Goal: Task Accomplishment & Management: Complete application form

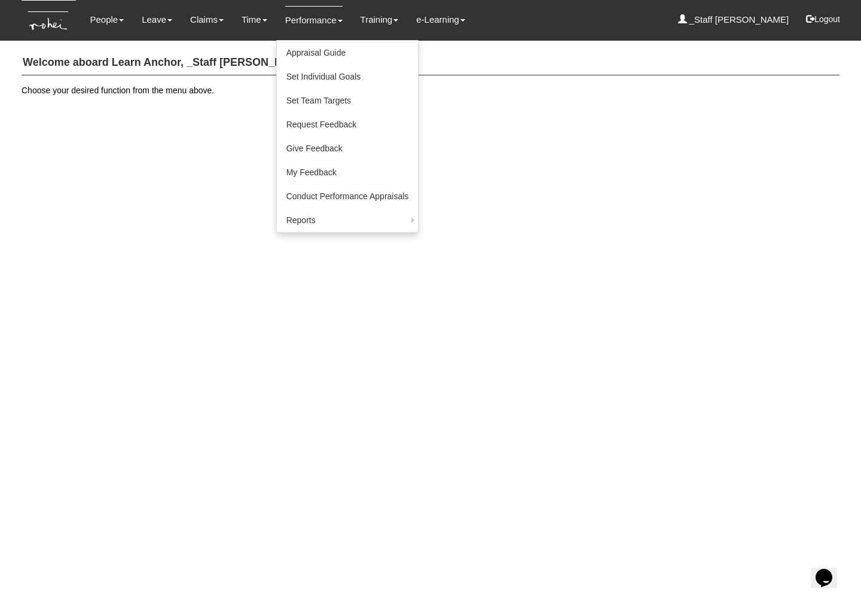
click at [319, 16] on link "Performance" at bounding box center [313, 20] width 57 height 28
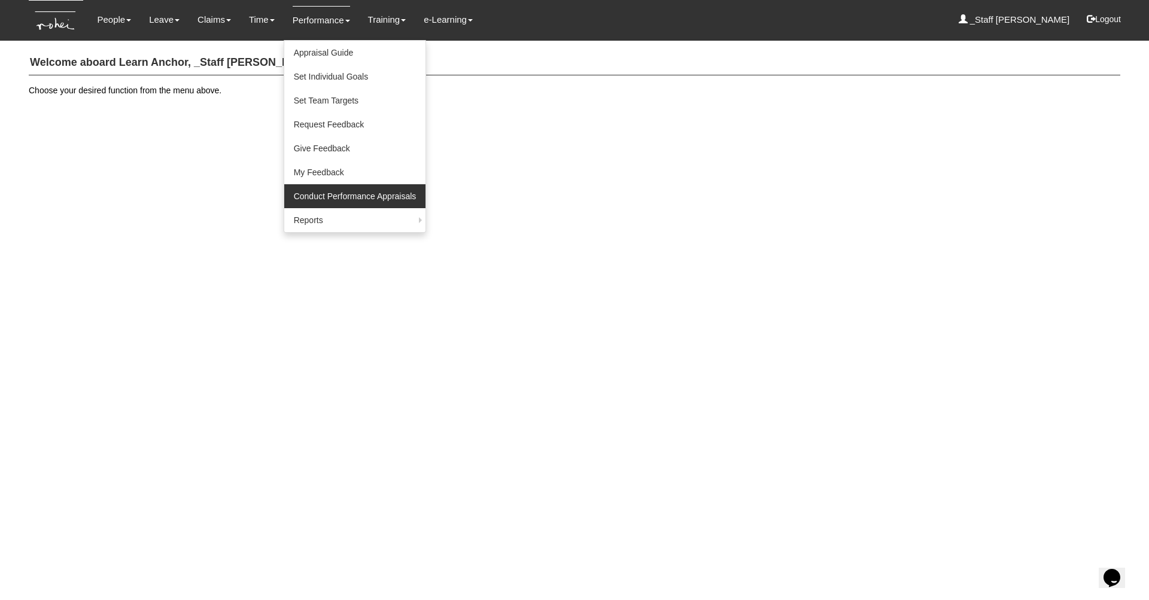
click at [343, 185] on link "Conduct Performance Appraisals" at bounding box center [355, 196] width 142 height 24
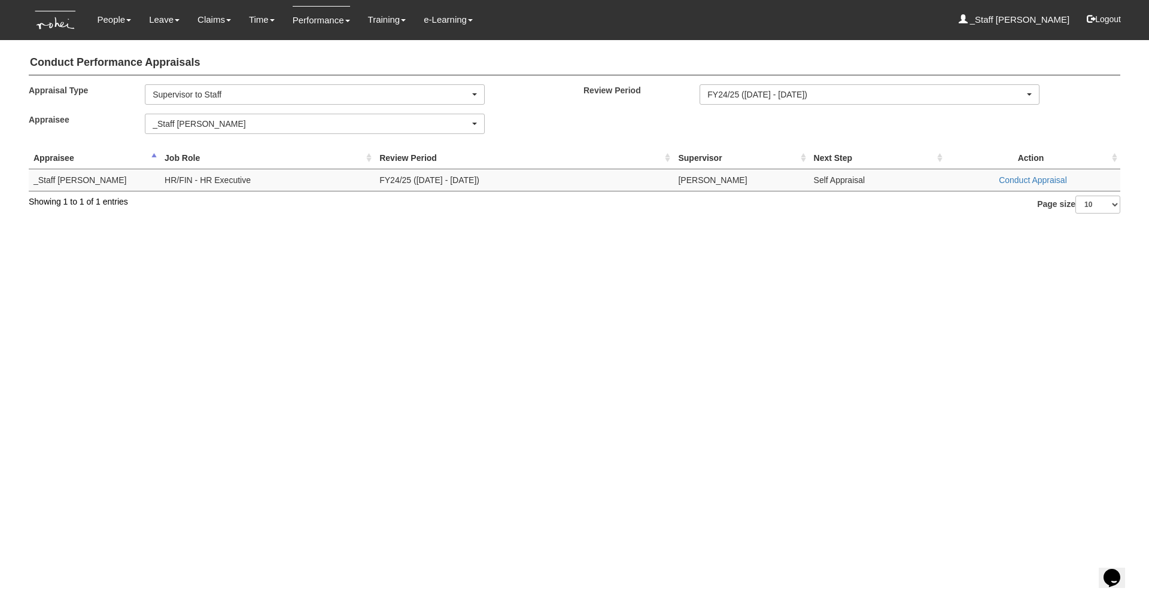
click at [397, 226] on html "Toggle navigation People Personal Information Staff Directory Leave Apply for L…" at bounding box center [574, 113] width 1149 height 226
click at [1016, 181] on link "Conduct Appraisal" at bounding box center [1032, 180] width 68 height 10
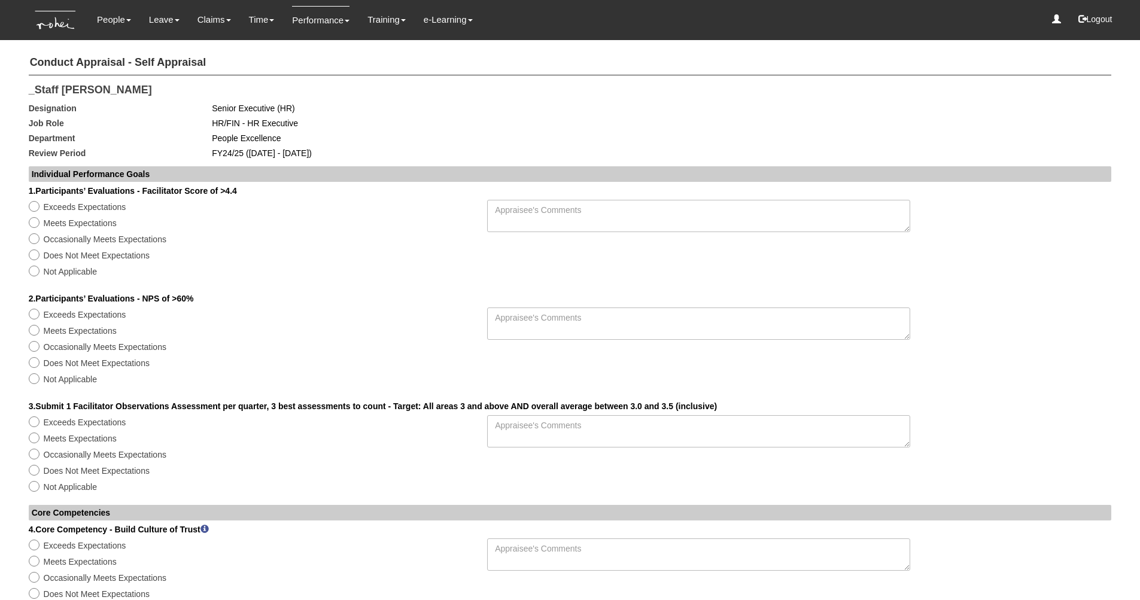
select select
drag, startPoint x: 32, startPoint y: 171, endPoint x: 159, endPoint y: 175, distance: 127.5
click at [159, 175] on div "Individual Performance Goals" at bounding box center [570, 174] width 1083 height 16
click at [175, 175] on div "Individual Performance Goals" at bounding box center [570, 174] width 1083 height 16
drag, startPoint x: 221, startPoint y: 188, endPoint x: 125, endPoint y: 183, distance: 96.4
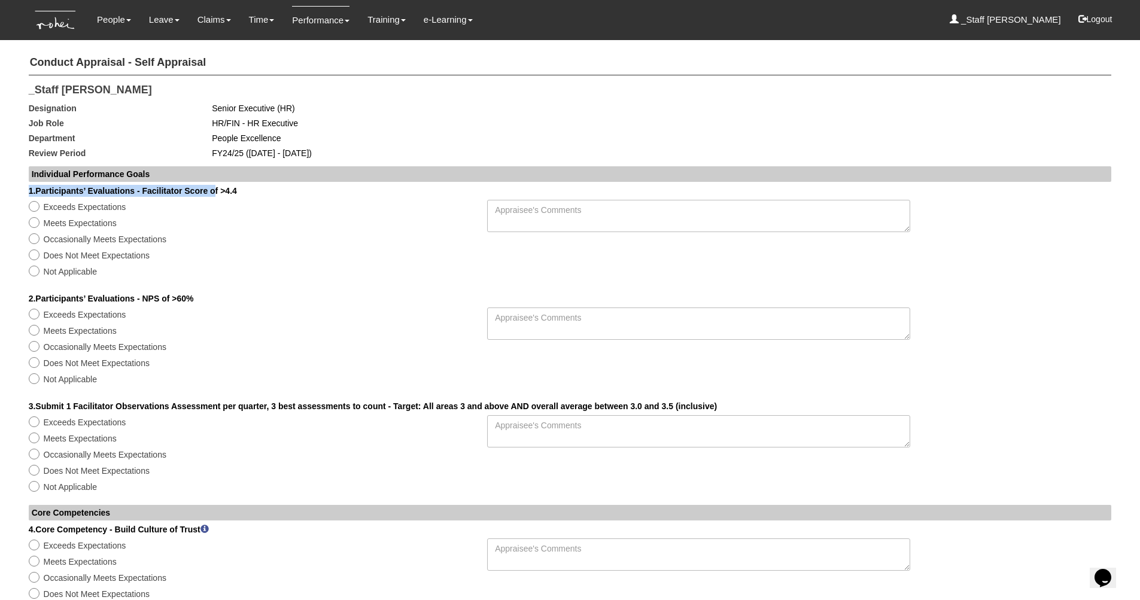
click at [125, 183] on div "1. Participants’ Evaluations - Facilitator Score of >4.4 Exceeds Expectations M…" at bounding box center [570, 221] width 1101 height 118
click at [127, 185] on div "1. Participants’ Evaluations - Facilitator Score of >4.4" at bounding box center [570, 191] width 1101 height 12
drag, startPoint x: 207, startPoint y: 291, endPoint x: 58, endPoint y: 289, distance: 149.0
click at [58, 293] on div "2. Participants’ Evaluations - NPS of >60%" at bounding box center [570, 299] width 1101 height 12
drag, startPoint x: 109, startPoint y: 392, endPoint x: 317, endPoint y: 389, distance: 207.6
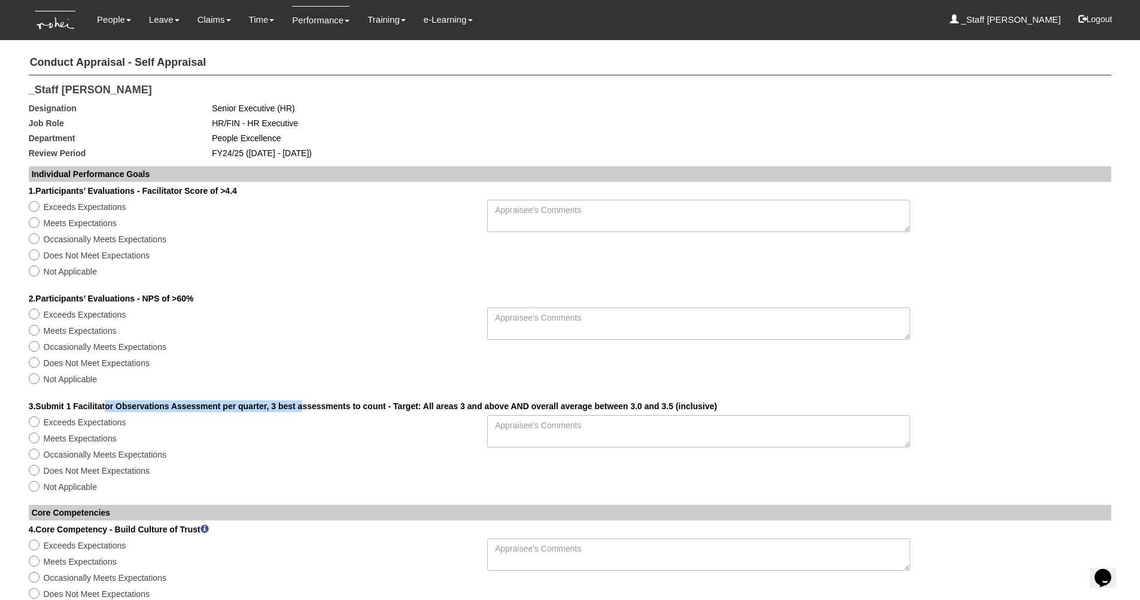
click at [317, 400] on div "3. Submit 1 Facilitator Observations Assessment per quarter, 3 best assessments…" at bounding box center [570, 406] width 1101 height 12
drag, startPoint x: 148, startPoint y: 290, endPoint x: 209, endPoint y: 296, distance: 61.9
click at [209, 296] on div "2. Participants’ Evaluations - NPS of >60%" at bounding box center [570, 299] width 1101 height 12
click at [911, 258] on textarea at bounding box center [701, 230] width 429 height 60
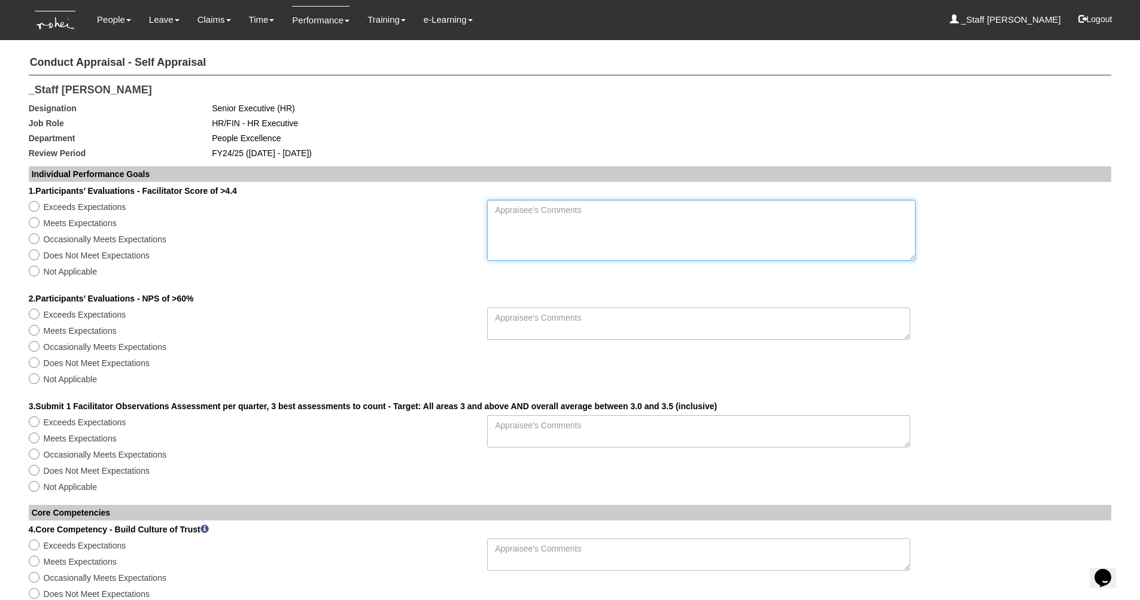
click at [695, 211] on textarea at bounding box center [701, 230] width 428 height 61
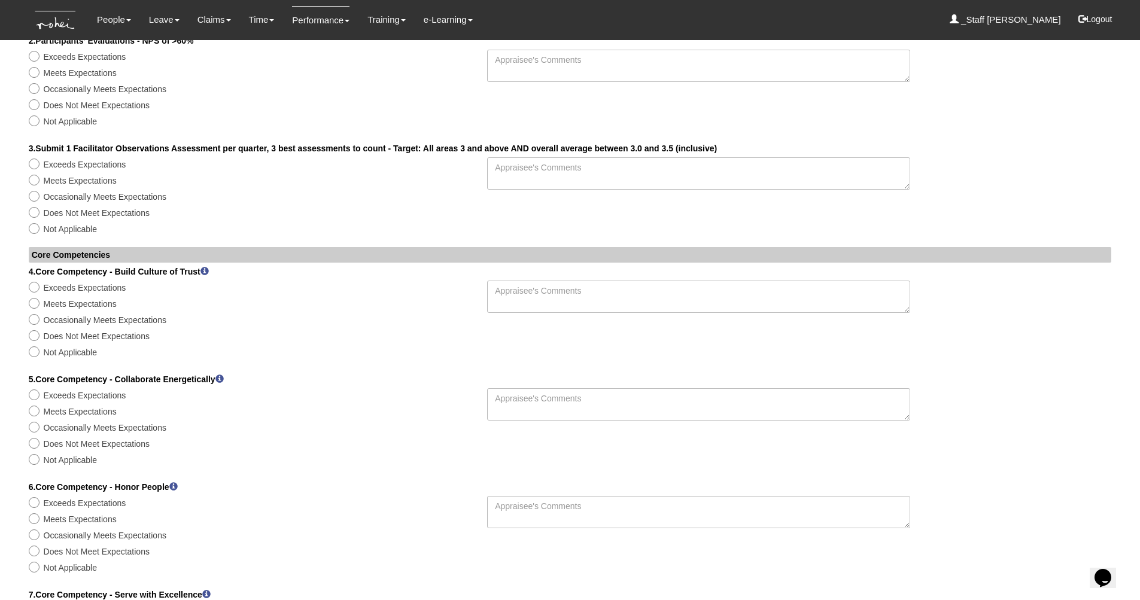
scroll to position [260, 0]
type textarea "I managed to do this with"
click at [209, 265] on link at bounding box center [204, 269] width 8 height 8
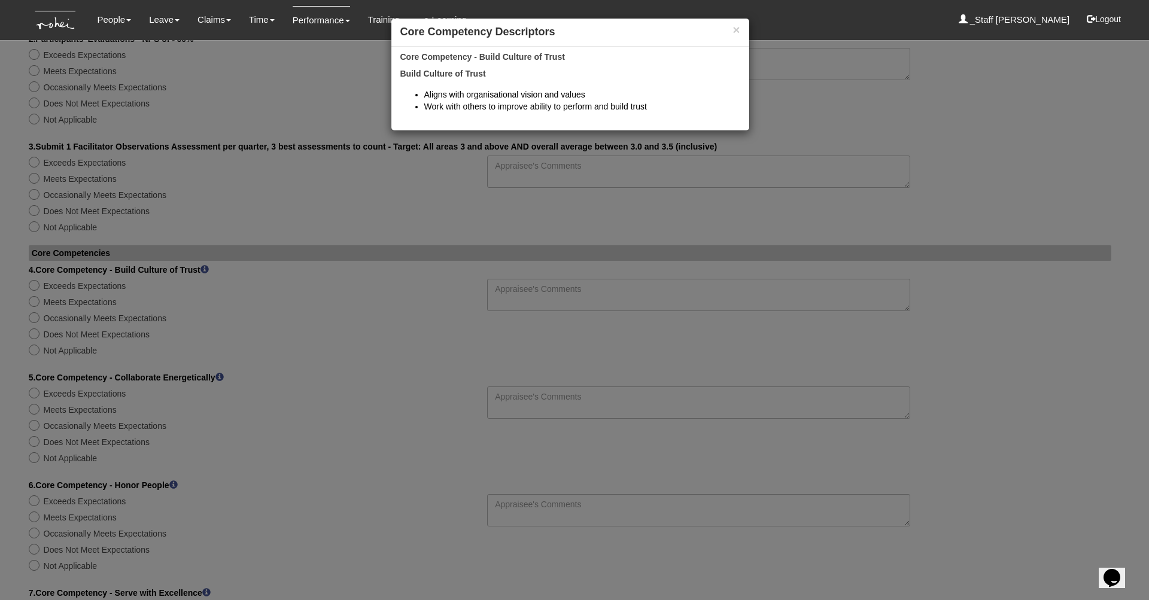
drag, startPoint x: 435, startPoint y: 95, endPoint x: 596, endPoint y: 123, distance: 164.0
click at [596, 123] on div "Core Competency - Build Culture of Trust Build Culture of Trust Aligns with org…" at bounding box center [570, 92] width 358 height 78
click at [732, 29] on button "×" at bounding box center [735, 29] width 7 height 13
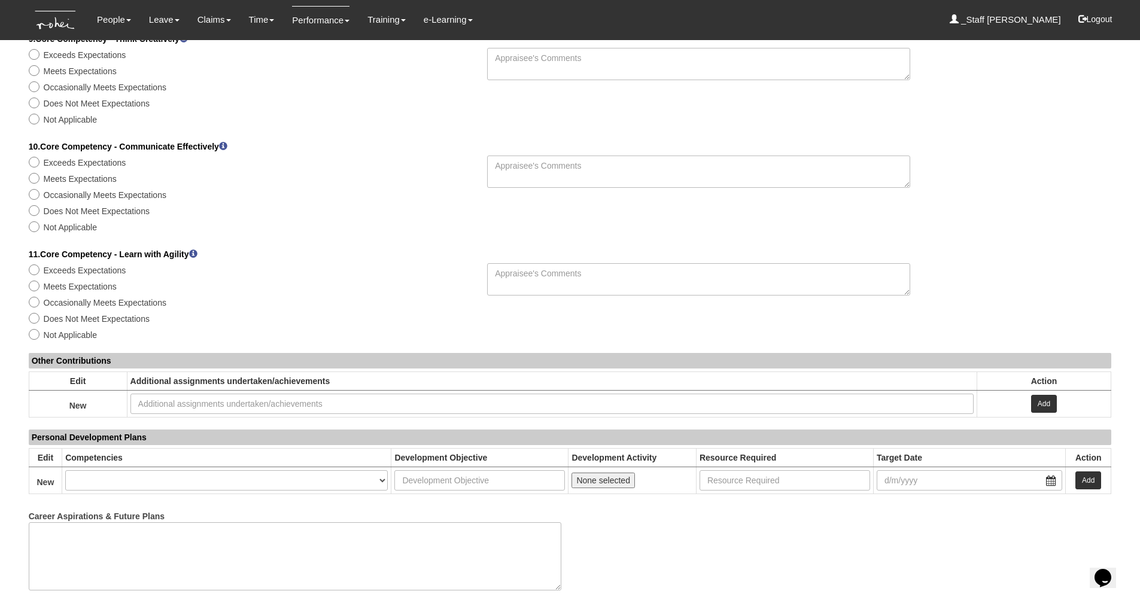
scroll to position [1033, 0]
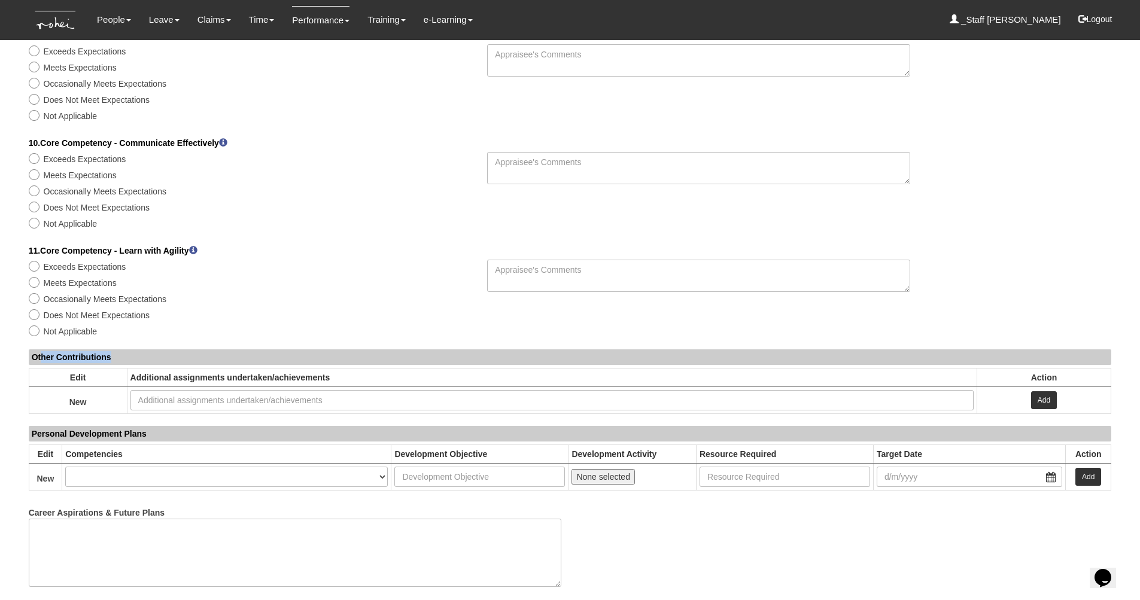
drag, startPoint x: 43, startPoint y: 290, endPoint x: 114, endPoint y: 295, distance: 71.4
click at [116, 349] on div "Other Contributions" at bounding box center [570, 357] width 1083 height 16
click at [157, 390] on input "text" at bounding box center [551, 400] width 843 height 20
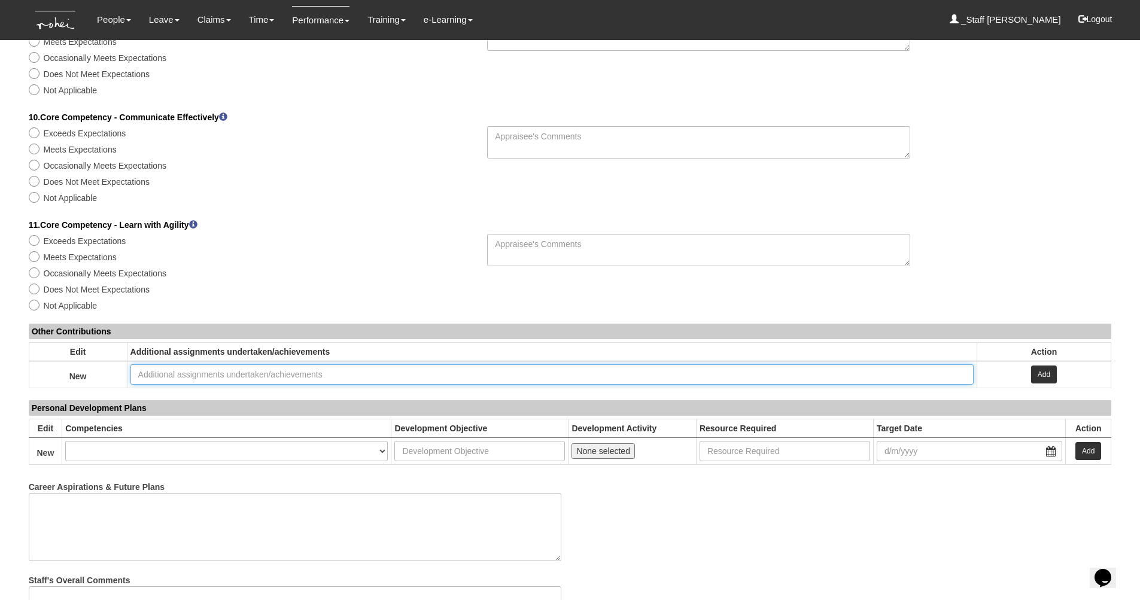
scroll to position [1096, 0]
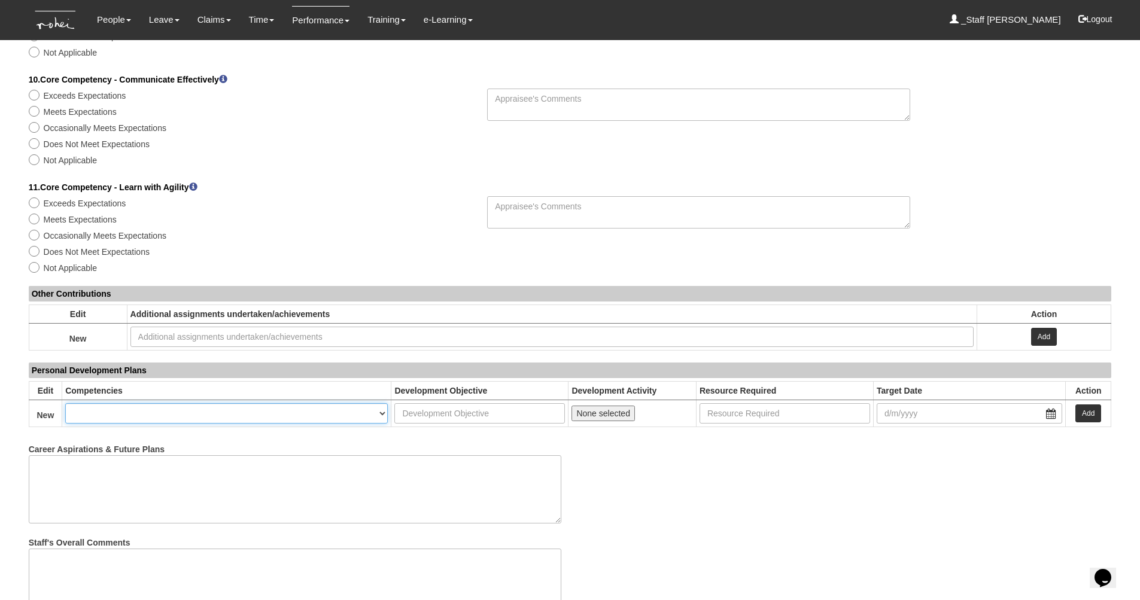
select select "1258"
click at [444, 403] on input "text" at bounding box center [479, 413] width 170 height 20
click at [582, 409] on span "None selected" at bounding box center [603, 414] width 54 height 10
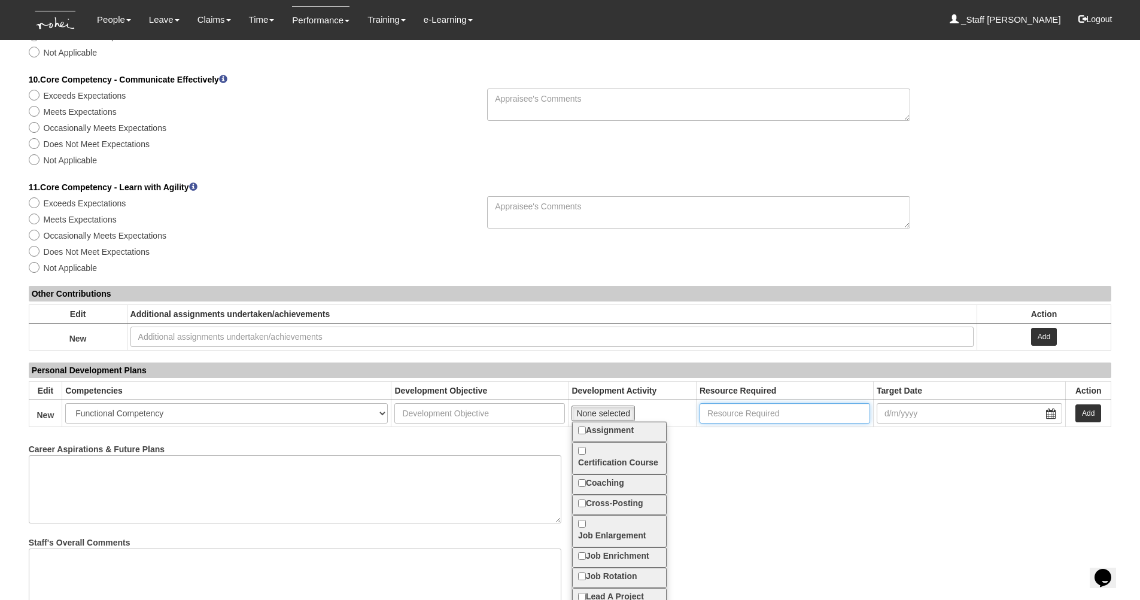
click at [762, 403] on input "text" at bounding box center [784, 413] width 170 height 20
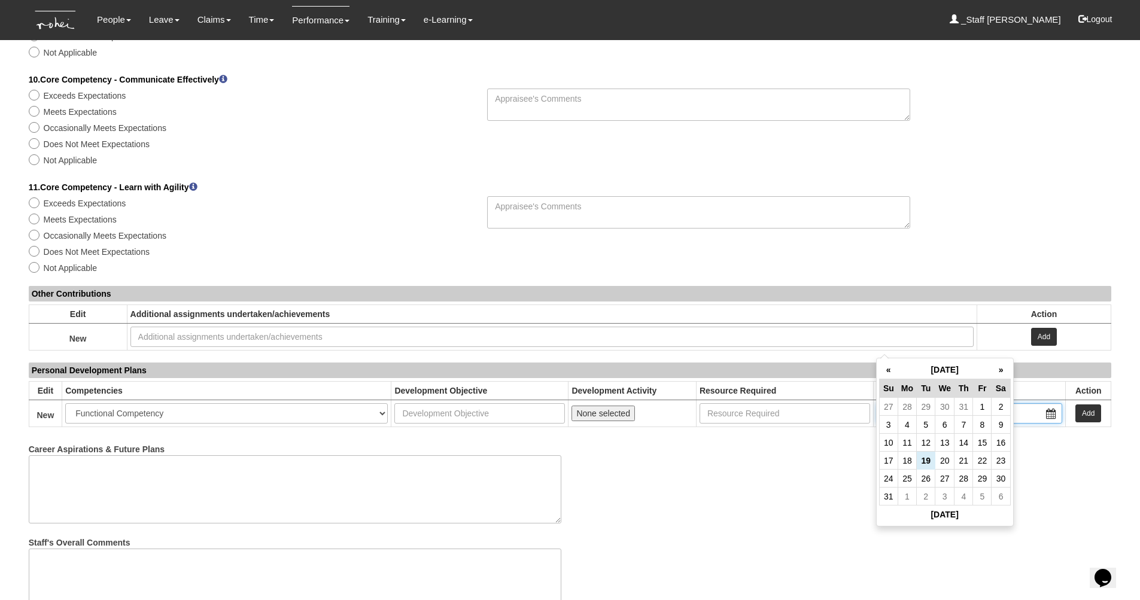
click at [917, 403] on input "text" at bounding box center [968, 413] width 185 height 20
click at [805, 439] on div "Career Aspirations & Future Plans" at bounding box center [570, 481] width 1101 height 84
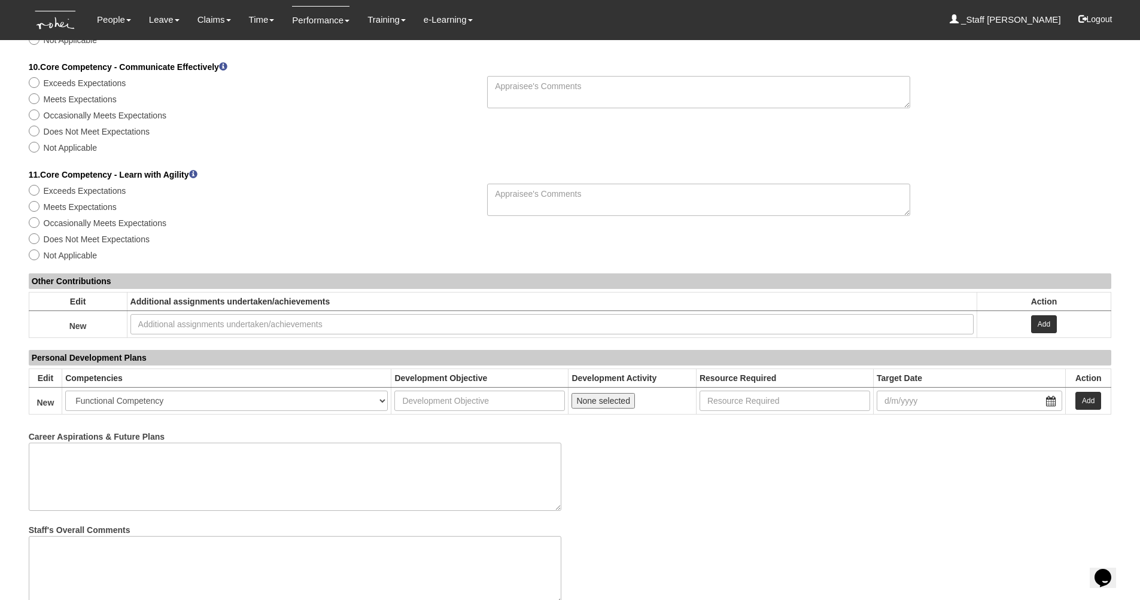
scroll to position [1108, 0]
drag, startPoint x: 31, startPoint y: 367, endPoint x: 168, endPoint y: 369, distance: 137.0
click at [165, 427] on label "Career Aspirations & Future Plans" at bounding box center [97, 435] width 136 height 16
click at [168, 443] on textarea "Career Aspirations & Future Plans" at bounding box center [295, 477] width 532 height 68
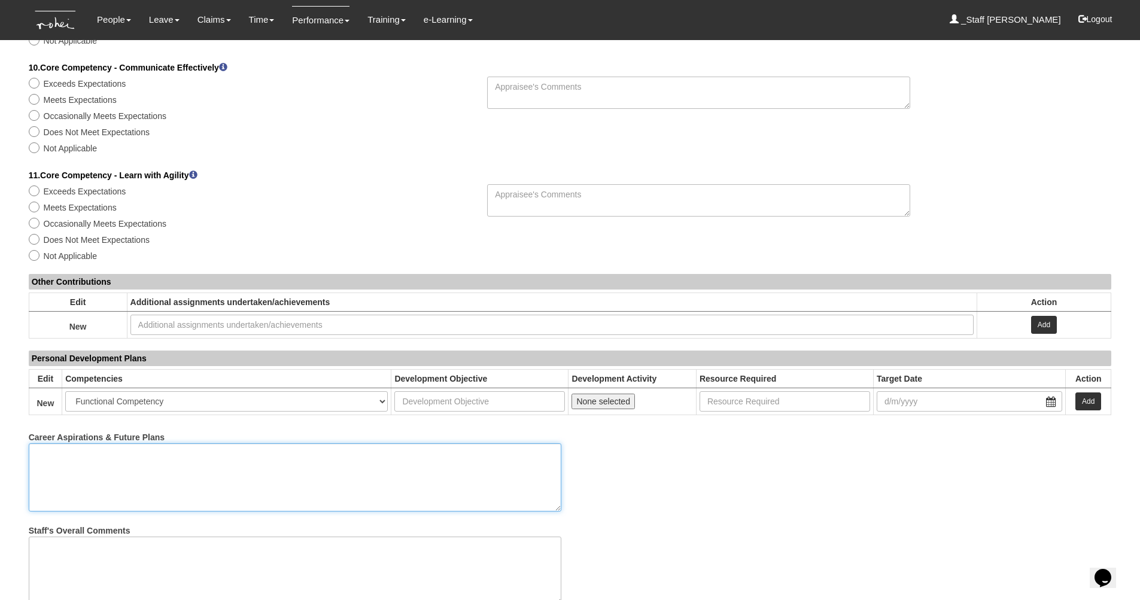
click at [175, 443] on textarea "Career Aspirations & Future Plans" at bounding box center [295, 477] width 532 height 68
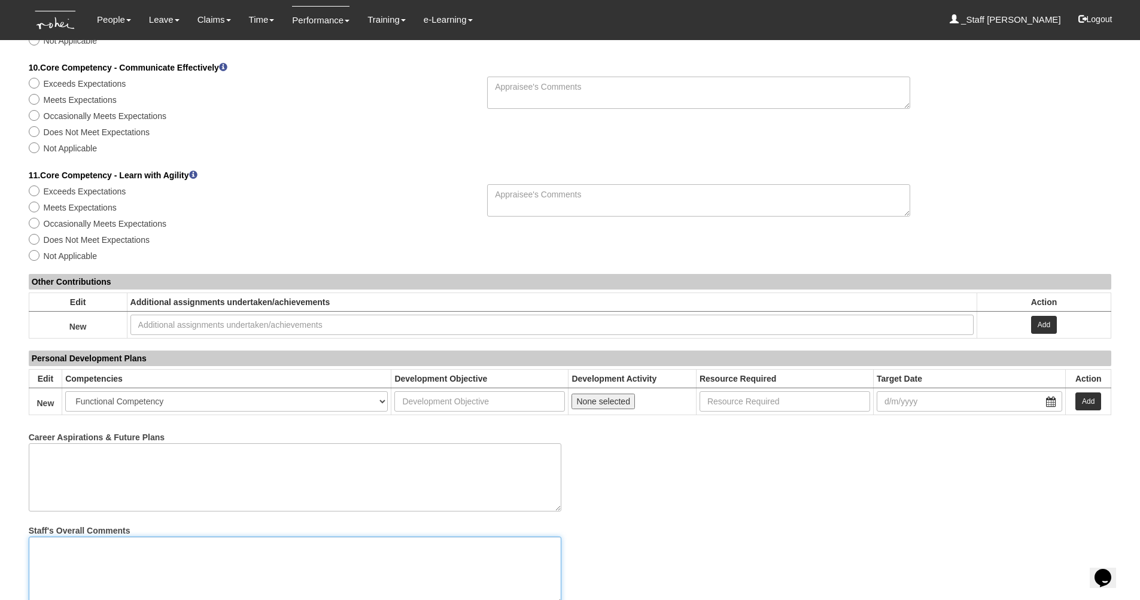
click at [73, 537] on textarea "Staff's Overall Comments" at bounding box center [295, 571] width 532 height 68
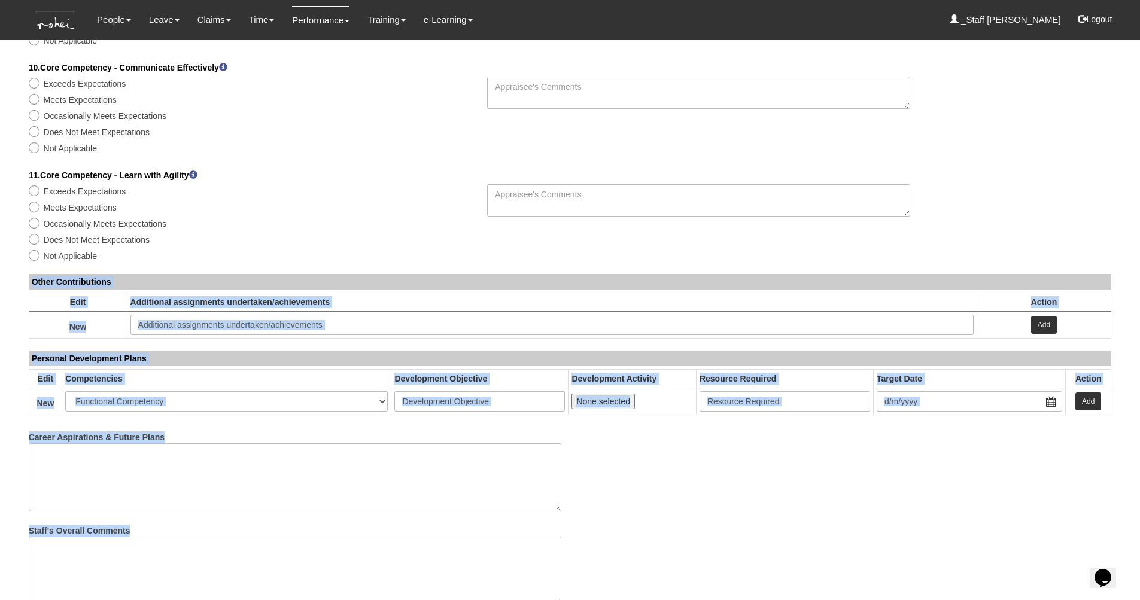
drag, startPoint x: 24, startPoint y: 209, endPoint x: 239, endPoint y: 496, distance: 358.5
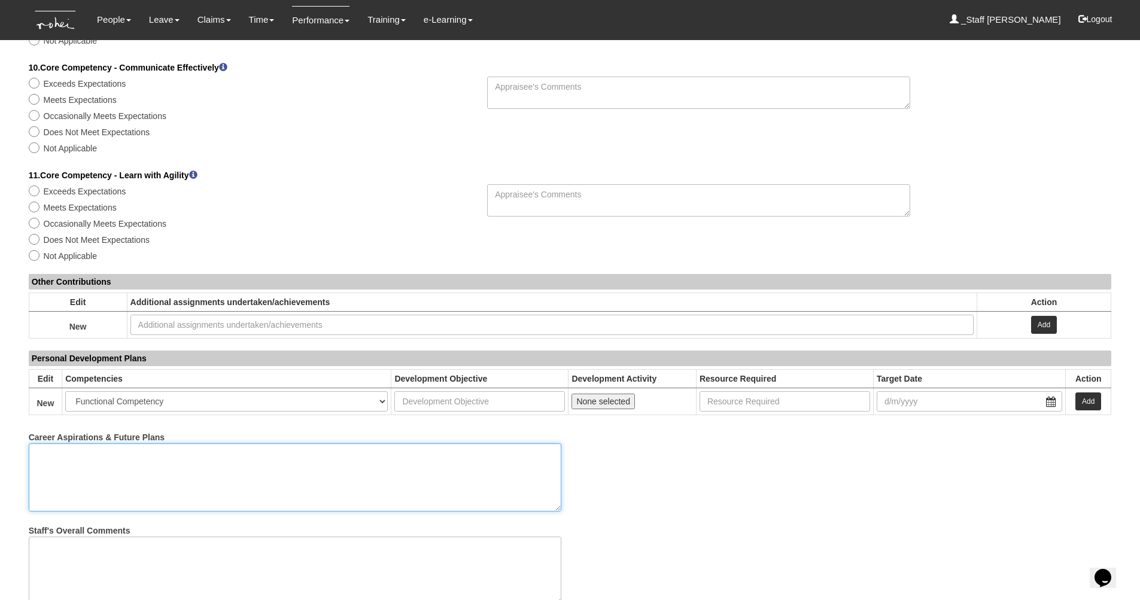
click at [514, 443] on textarea "Career Aspirations & Future Plans" at bounding box center [295, 477] width 532 height 68
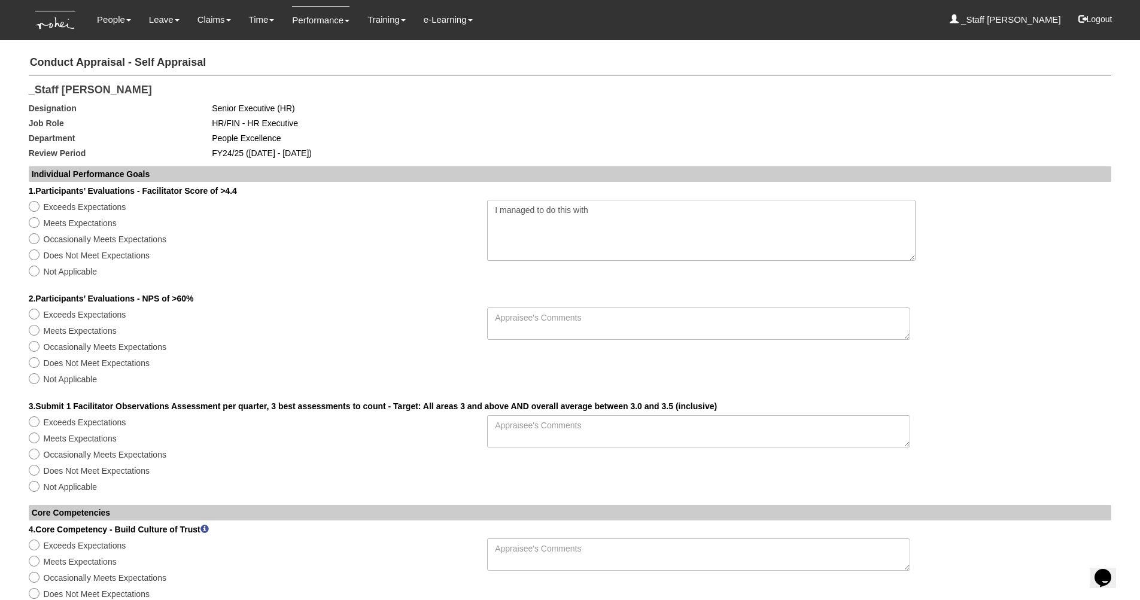
scroll to position [0, 0]
